Goal: Task Accomplishment & Management: Manage account settings

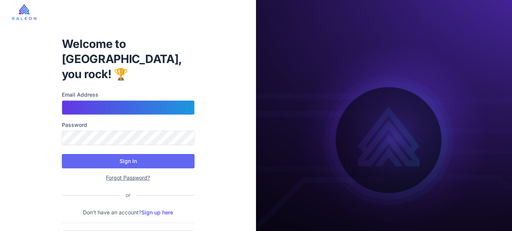
click at [113, 100] on input "Email Address" at bounding box center [128, 107] width 133 height 14
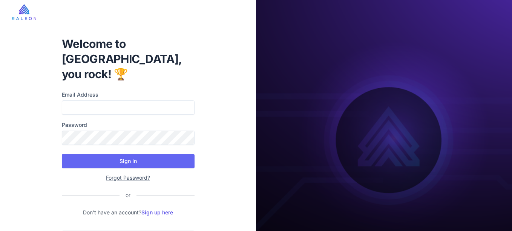
click at [33, 103] on div "Welcome to [GEOGRAPHIC_DATA], you rock! 🏆 Email Address Password Sign In Forgot…" at bounding box center [128, 142] width 256 height 285
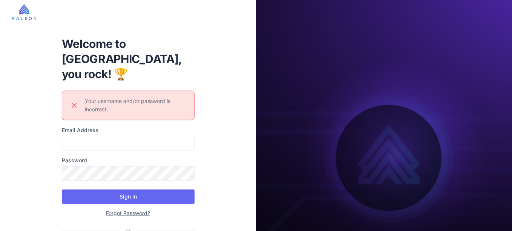
click at [37, 150] on div "Welcome to [GEOGRAPHIC_DATA], you rock! 🏆 Error icon Your username and/or passw…" at bounding box center [128, 160] width 256 height 321
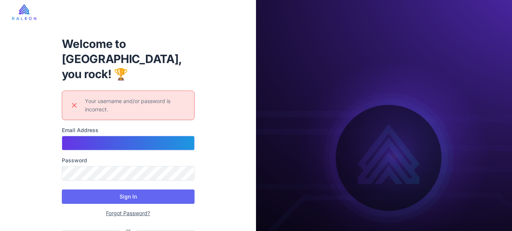
click at [126, 136] on input "Email Address" at bounding box center [128, 143] width 133 height 14
type input "**********"
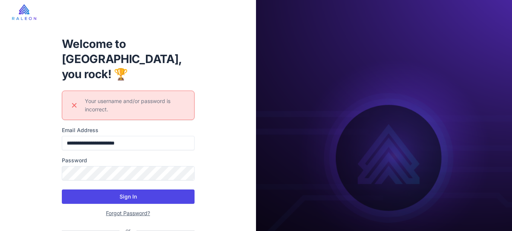
click at [141, 189] on button "Sign In" at bounding box center [128, 196] width 133 height 14
click at [92, 189] on button "Sign In" at bounding box center [128, 196] width 133 height 14
click at [102, 189] on button "Sign In" at bounding box center [128, 196] width 133 height 14
click at [161, 189] on button "Sign In" at bounding box center [128, 196] width 133 height 14
click at [156, 189] on button "Sign In" at bounding box center [128, 196] width 133 height 14
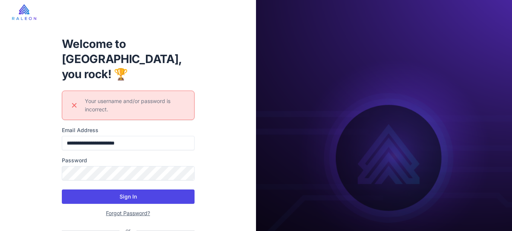
click at [155, 189] on button "Sign In" at bounding box center [128, 196] width 133 height 14
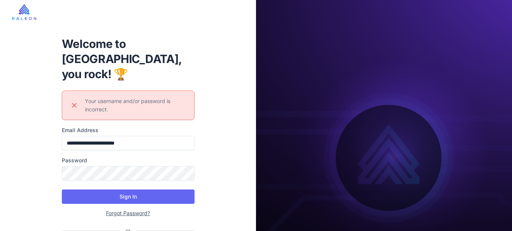
click at [13, 8] on img at bounding box center [24, 12] width 24 height 16
